Goal: Transaction & Acquisition: Download file/media

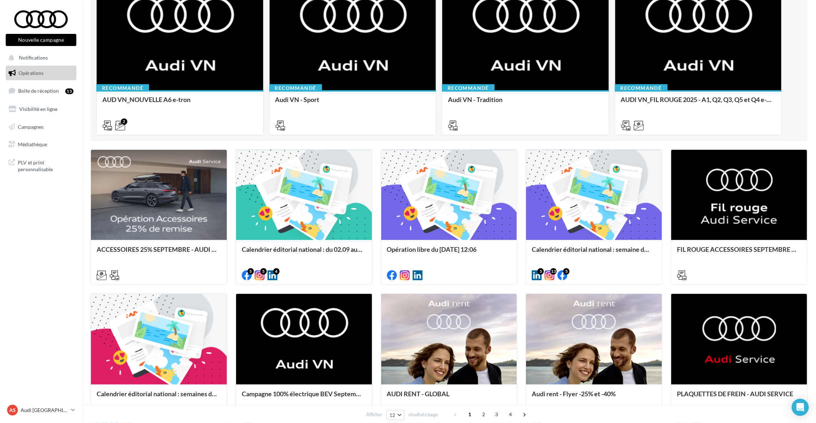
scroll to position [54, 0]
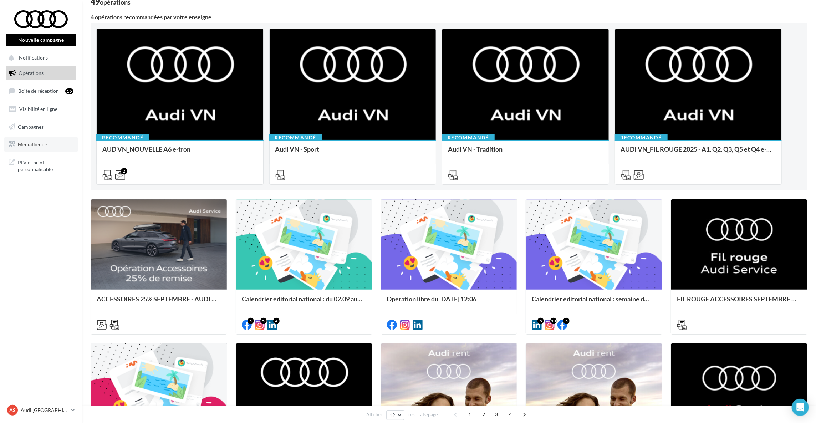
click at [27, 146] on span "Médiathèque" at bounding box center [32, 144] width 29 height 6
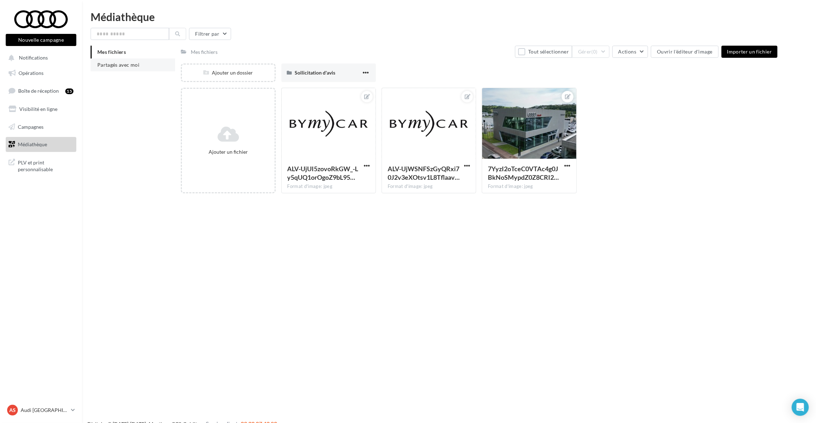
click at [156, 62] on li "Partagés avec moi" at bounding box center [133, 65] width 85 height 13
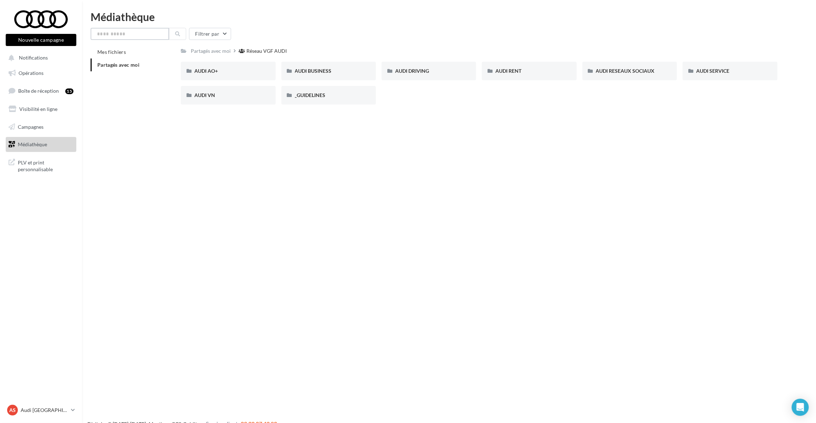
click at [132, 31] on input "text" at bounding box center [130, 34] width 78 height 12
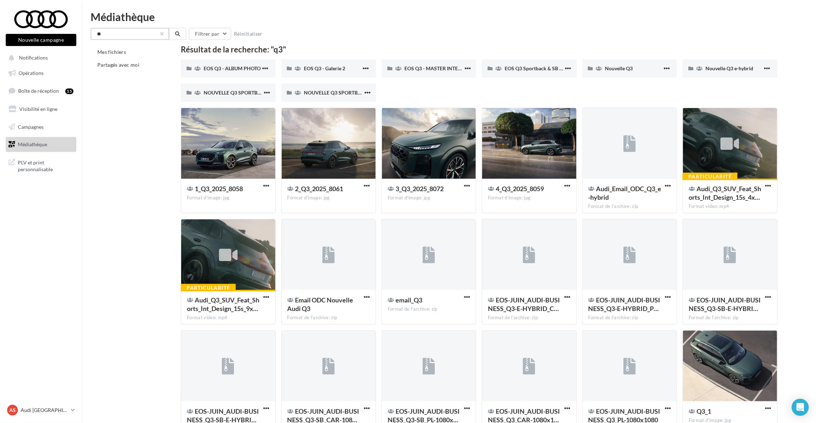
type input "**"
click at [162, 32] on button "button" at bounding box center [162, 33] width 3 height 3
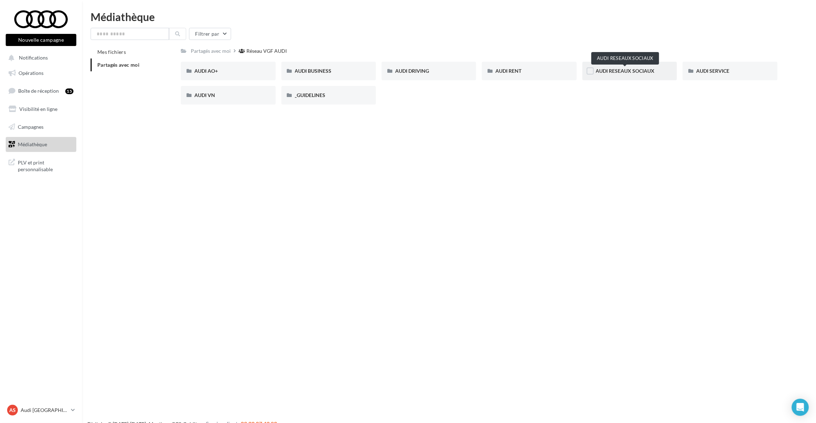
click at [616, 72] on span "AUDI RESEAUX SOCIAUX" at bounding box center [625, 71] width 59 height 6
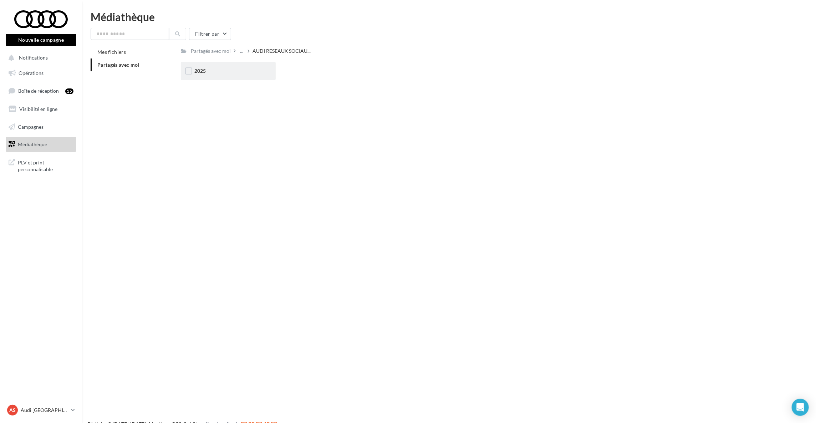
click at [224, 78] on div "2025" at bounding box center [228, 71] width 95 height 19
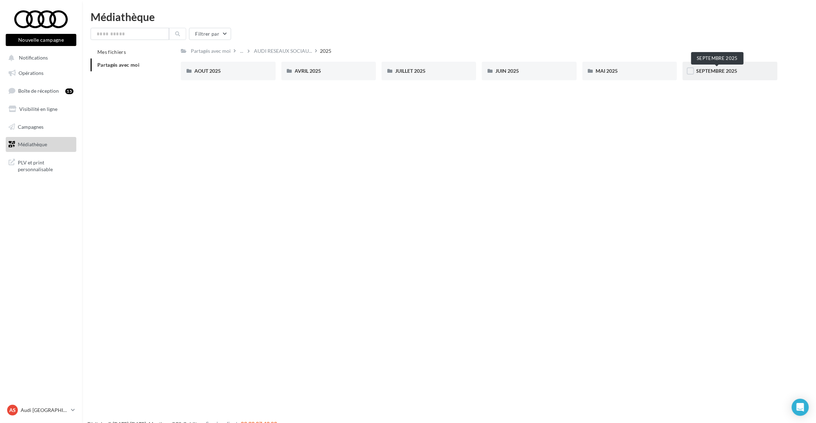
click at [714, 68] on span "SEPTEMBRE 2025" at bounding box center [716, 71] width 41 height 6
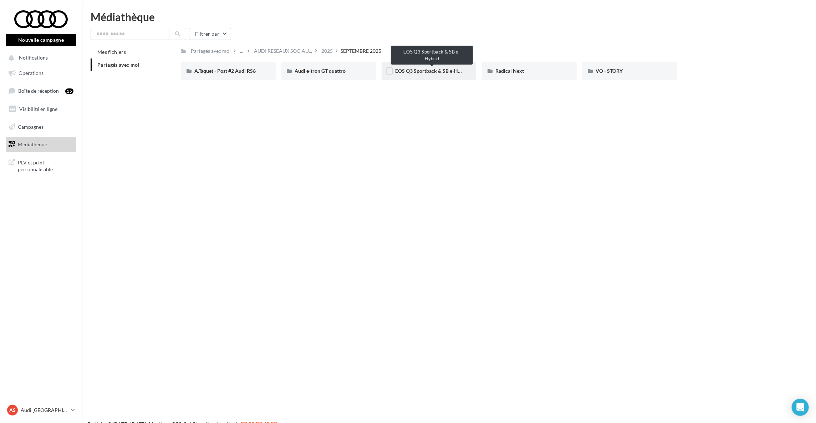
click at [438, 73] on span "EOS Q3 Sportback & SB e-Hybrid" at bounding box center [432, 71] width 75 height 6
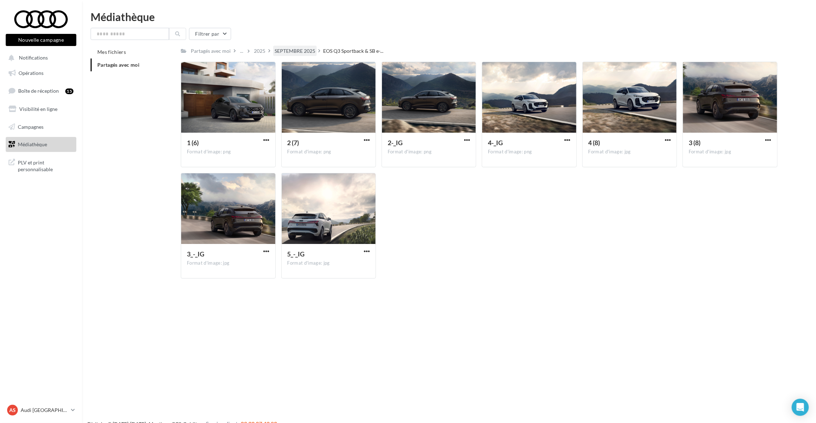
click at [289, 49] on div "SEPTEMBRE 2025" at bounding box center [295, 50] width 41 height 7
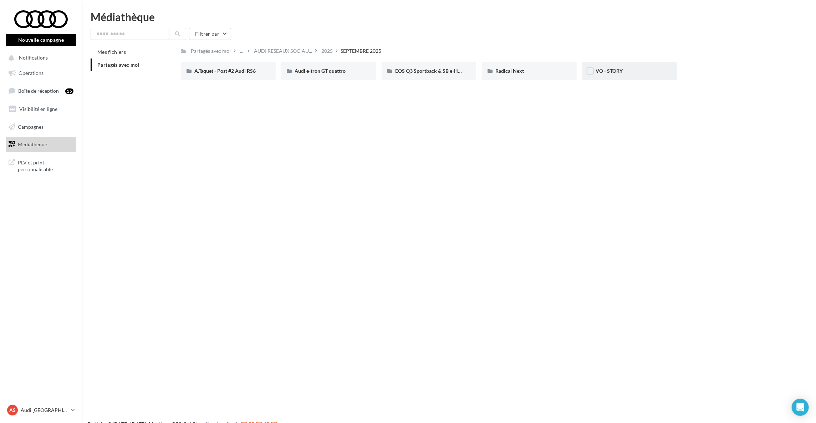
click at [635, 71] on div "VO - STORY" at bounding box center [629, 70] width 67 height 7
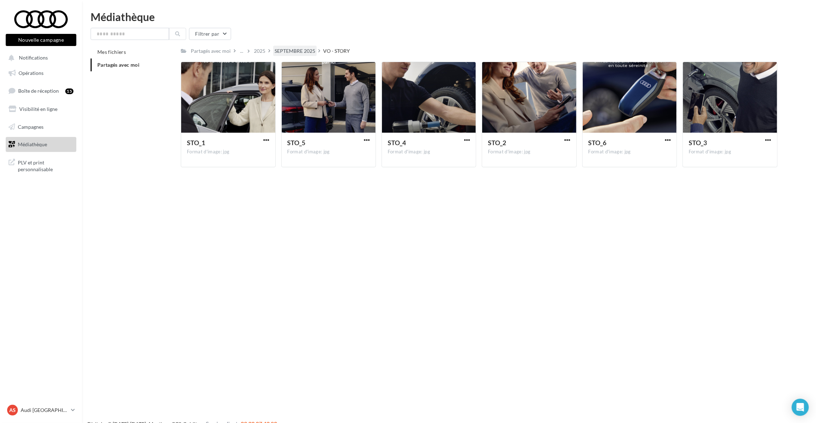
click at [295, 52] on div "SEPTEMBRE 2025" at bounding box center [295, 50] width 41 height 7
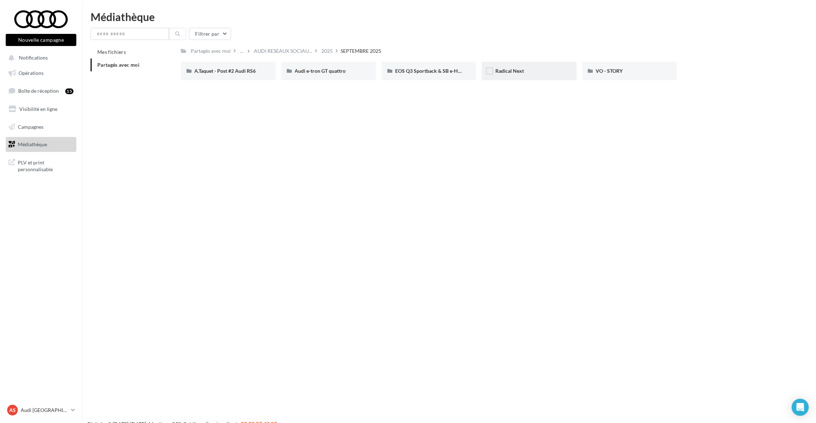
click at [522, 77] on div "Radical Next" at bounding box center [529, 71] width 95 height 19
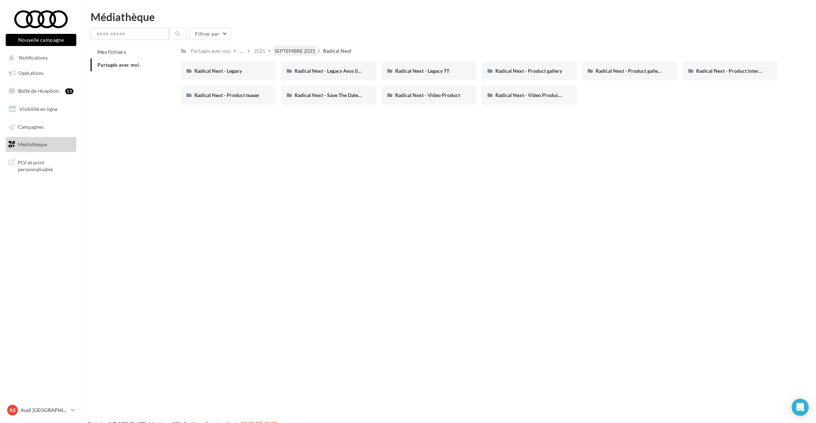
click at [297, 51] on div "SEPTEMBRE 2025" at bounding box center [295, 50] width 41 height 7
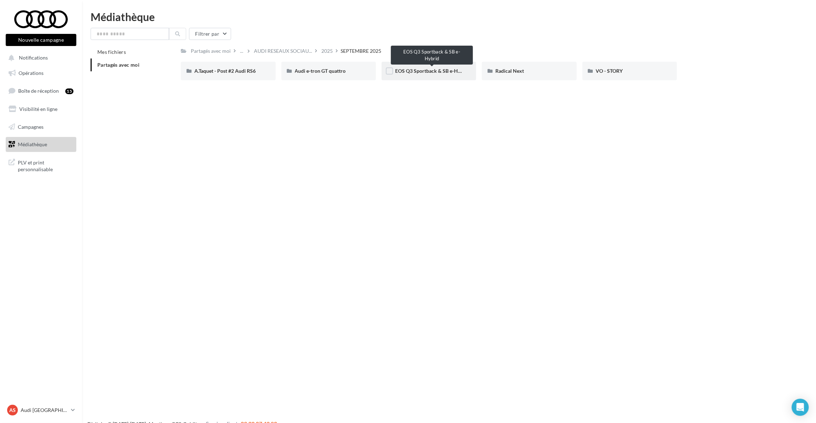
click at [410, 72] on span "EOS Q3 Sportback & SB e-Hybrid" at bounding box center [432, 71] width 75 height 6
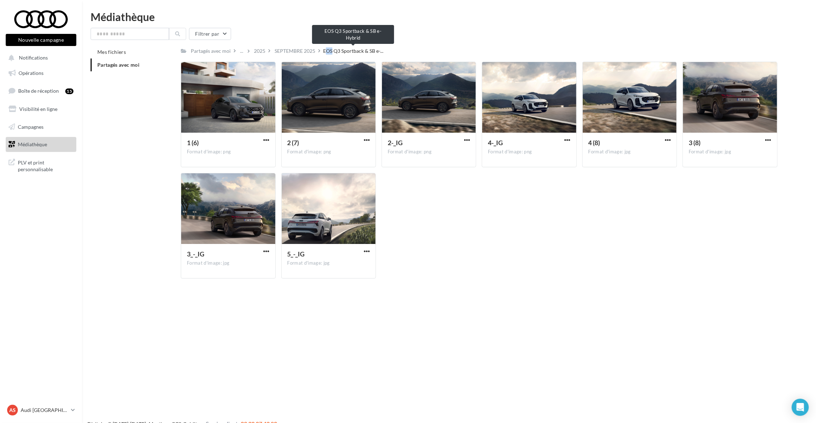
drag, startPoint x: 324, startPoint y: 52, endPoint x: 331, endPoint y: 49, distance: 8.2
click at [331, 49] on span "EOS Q3 Sportback & SB e-..." at bounding box center [353, 50] width 60 height 7
click at [356, 49] on span "EOS Q3 Sportback & SB e-..." at bounding box center [353, 50] width 60 height 7
click at [265, 51] on div "2025" at bounding box center [260, 51] width 14 height 10
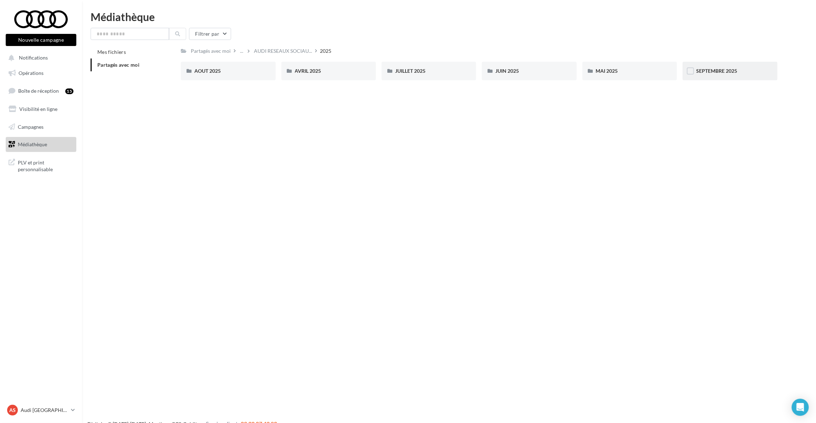
click at [730, 76] on div "SEPTEMBRE 2025" at bounding box center [730, 71] width 95 height 19
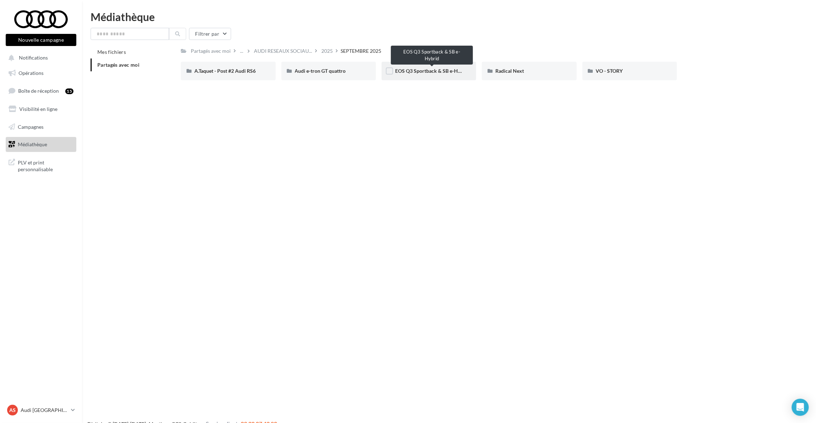
click at [428, 72] on span "EOS Q3 Sportback & SB e-Hybrid" at bounding box center [432, 71] width 75 height 6
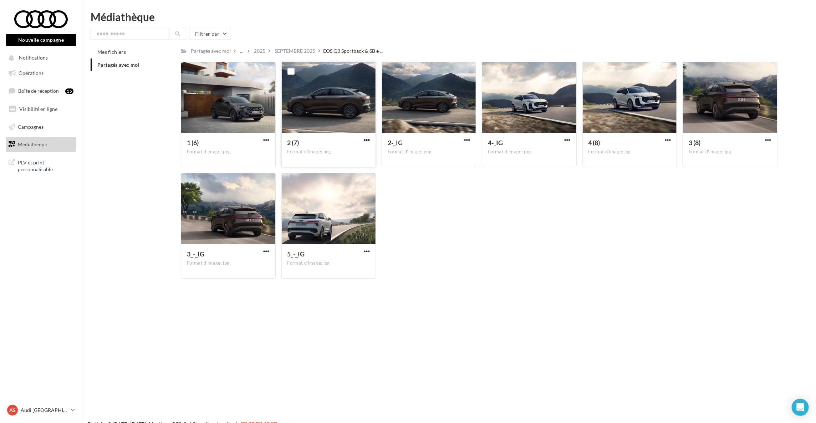
click at [368, 141] on span "button" at bounding box center [367, 140] width 6 height 6
click at [350, 152] on button "Télécharger" at bounding box center [335, 154] width 71 height 19
click at [266, 139] on span "button" at bounding box center [267, 140] width 6 height 6
click at [244, 153] on button "Télécharger" at bounding box center [235, 154] width 71 height 19
click at [669, 138] on span "button" at bounding box center [668, 140] width 6 height 6
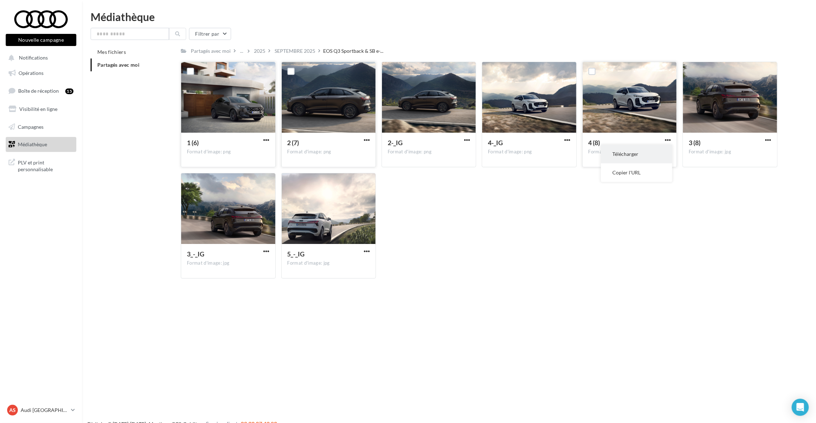
click at [645, 154] on button "Télécharger" at bounding box center [636, 154] width 71 height 19
click at [369, 141] on span "button" at bounding box center [367, 140] width 6 height 6
click at [31, 57] on span "Notifications" at bounding box center [33, 58] width 29 height 6
click at [36, 91] on span "Boîte de réception" at bounding box center [38, 91] width 41 height 6
